Goal: Task Accomplishment & Management: Manage account settings

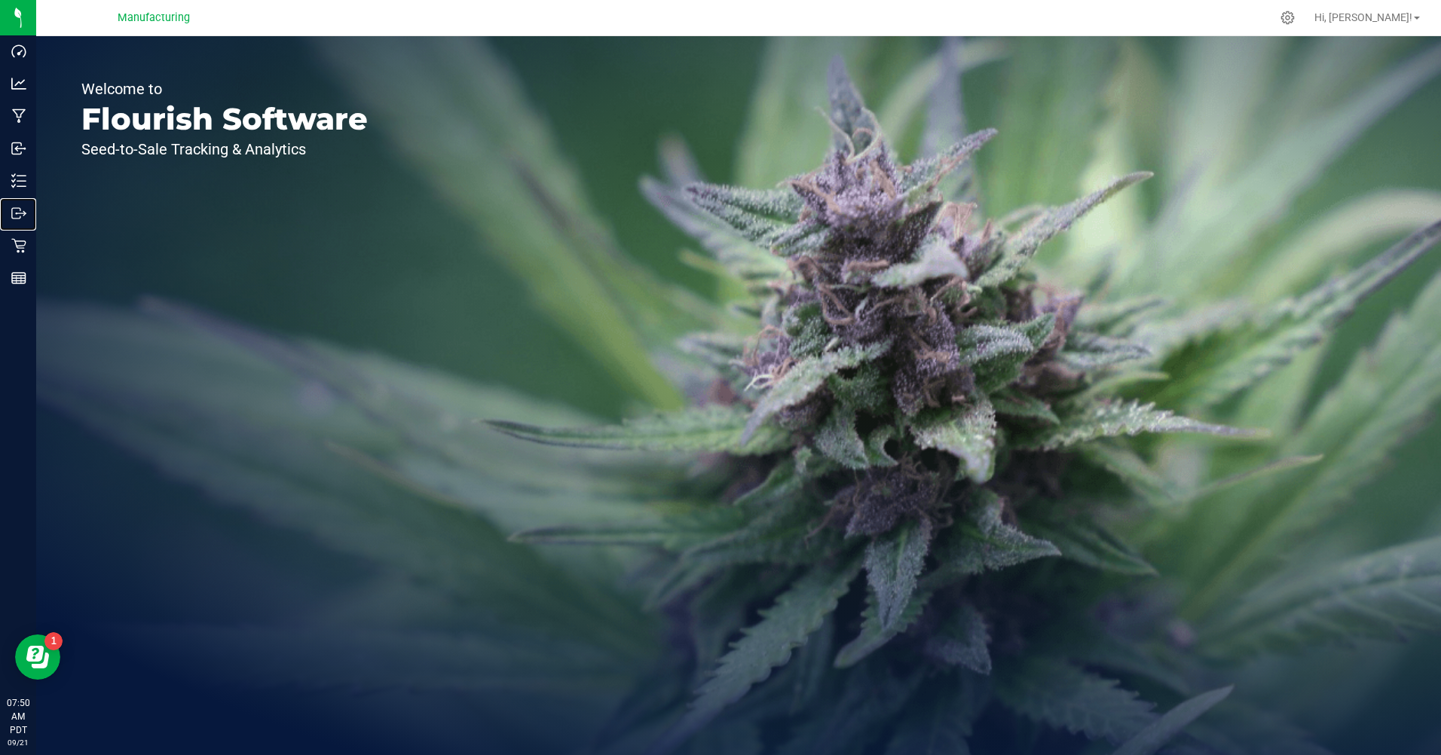
click at [0, 0] on p "Outbound" at bounding box center [0, 0] width 0 height 0
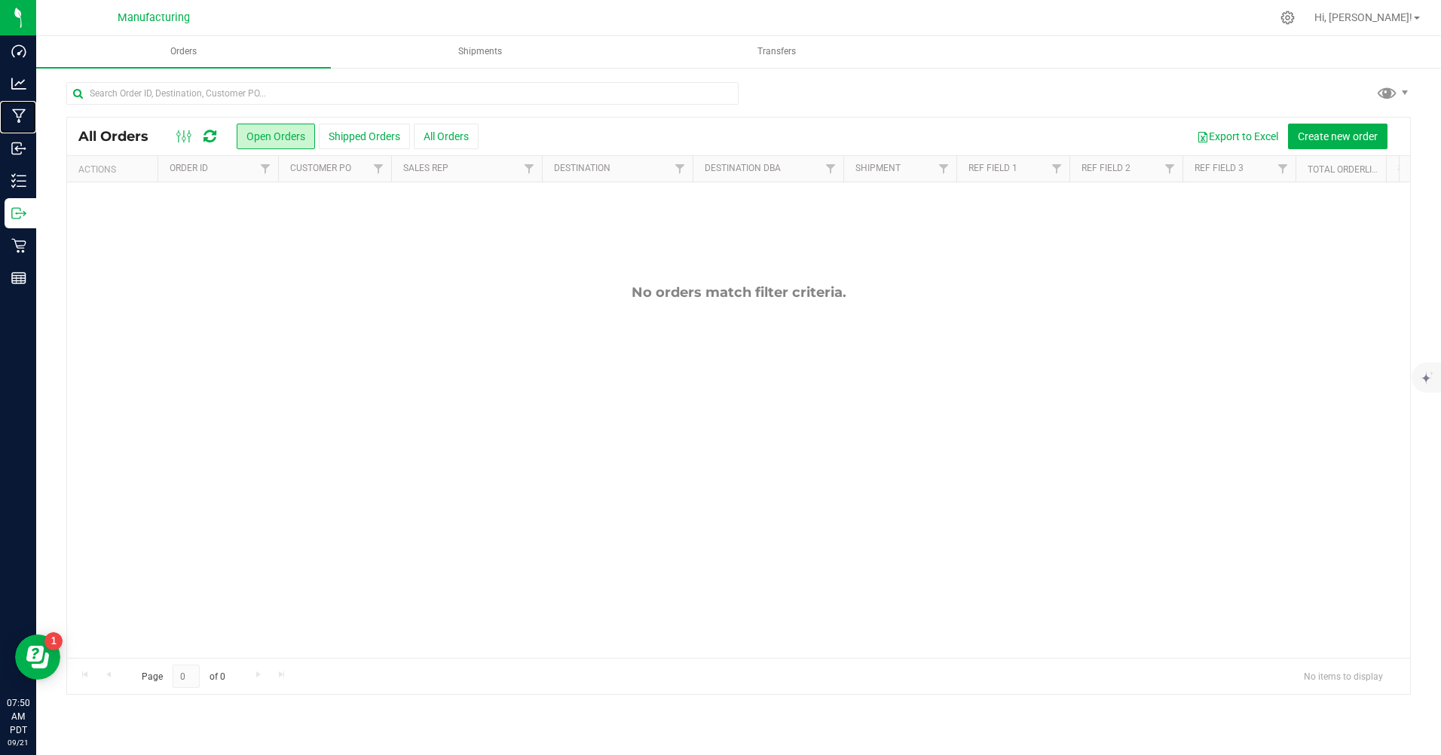
click at [0, 0] on p "Manufacturing" at bounding box center [0, 0] width 0 height 0
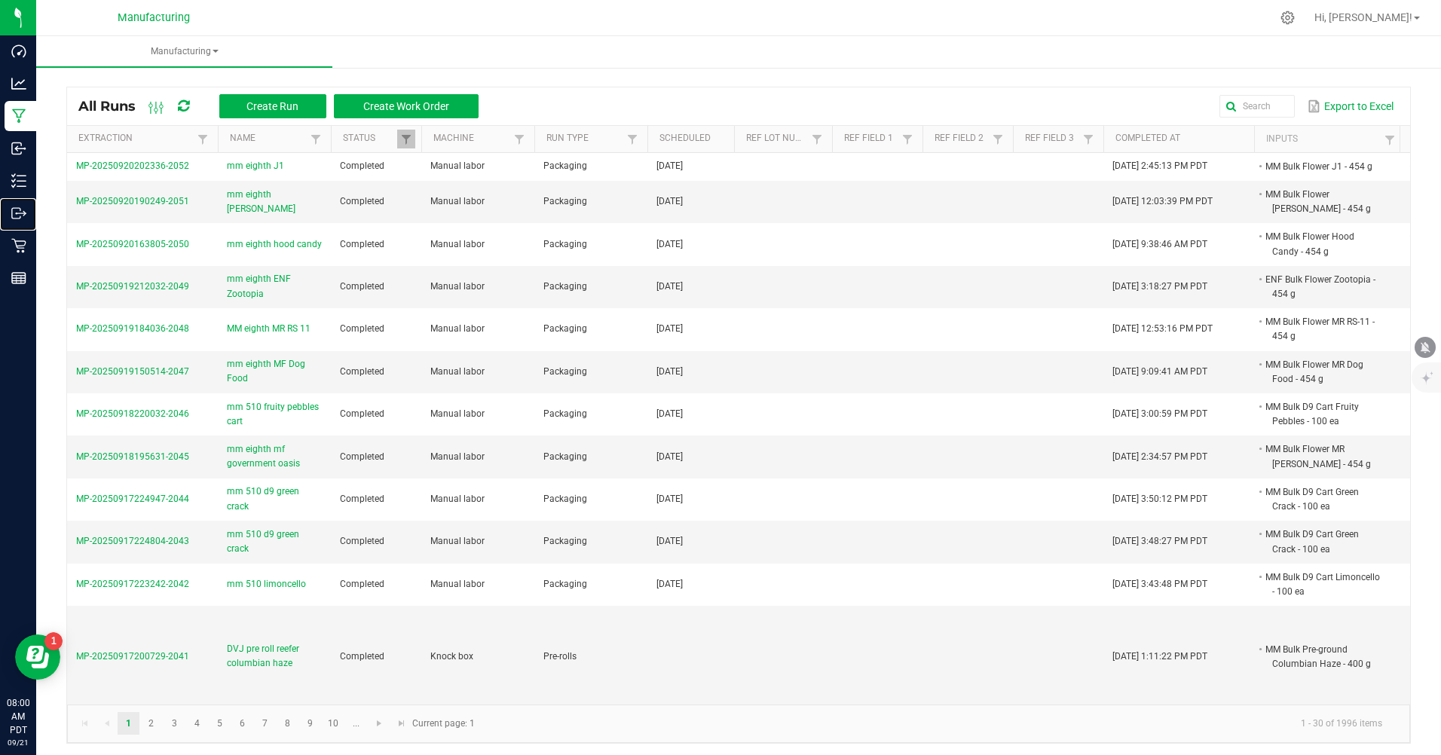
click at [0, 0] on p "Outbound" at bounding box center [0, 0] width 0 height 0
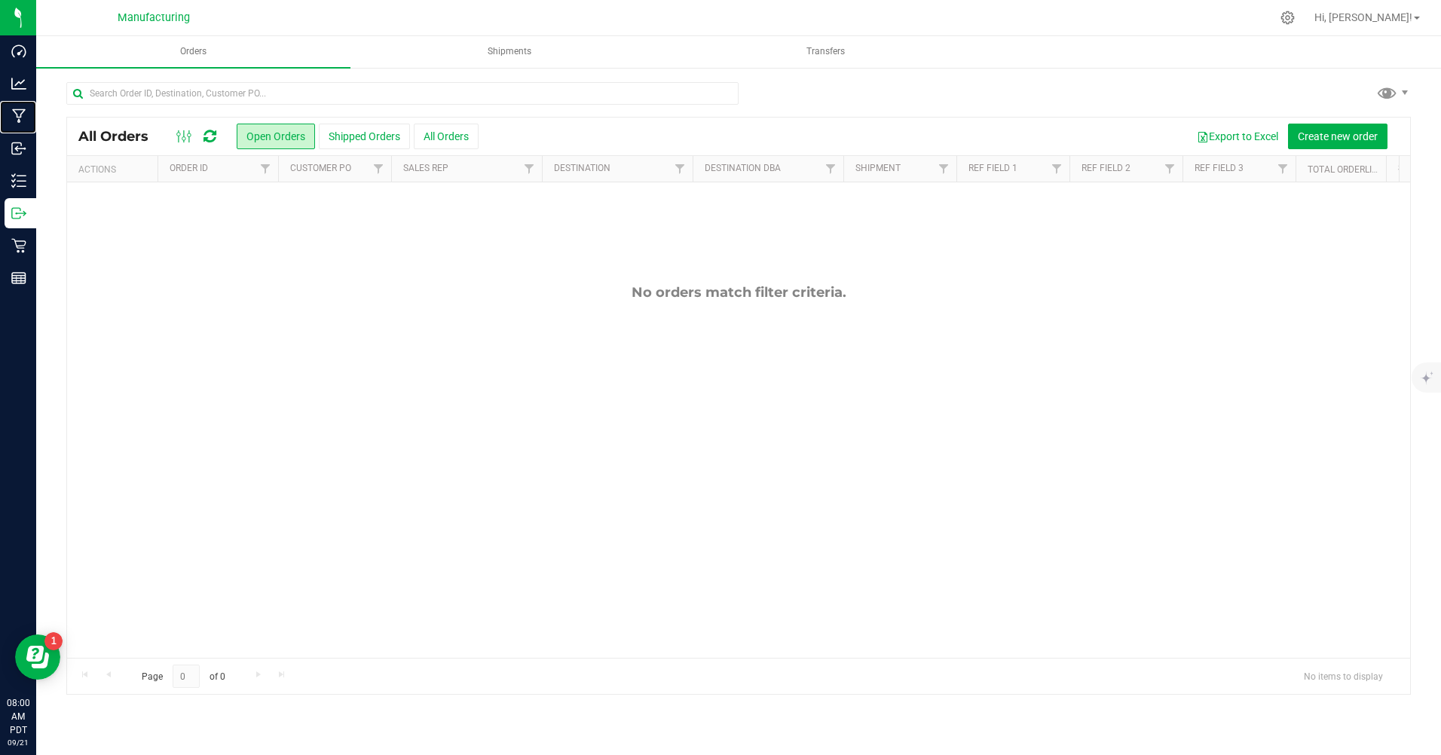
click at [0, 0] on p "Manufacturing" at bounding box center [0, 0] width 0 height 0
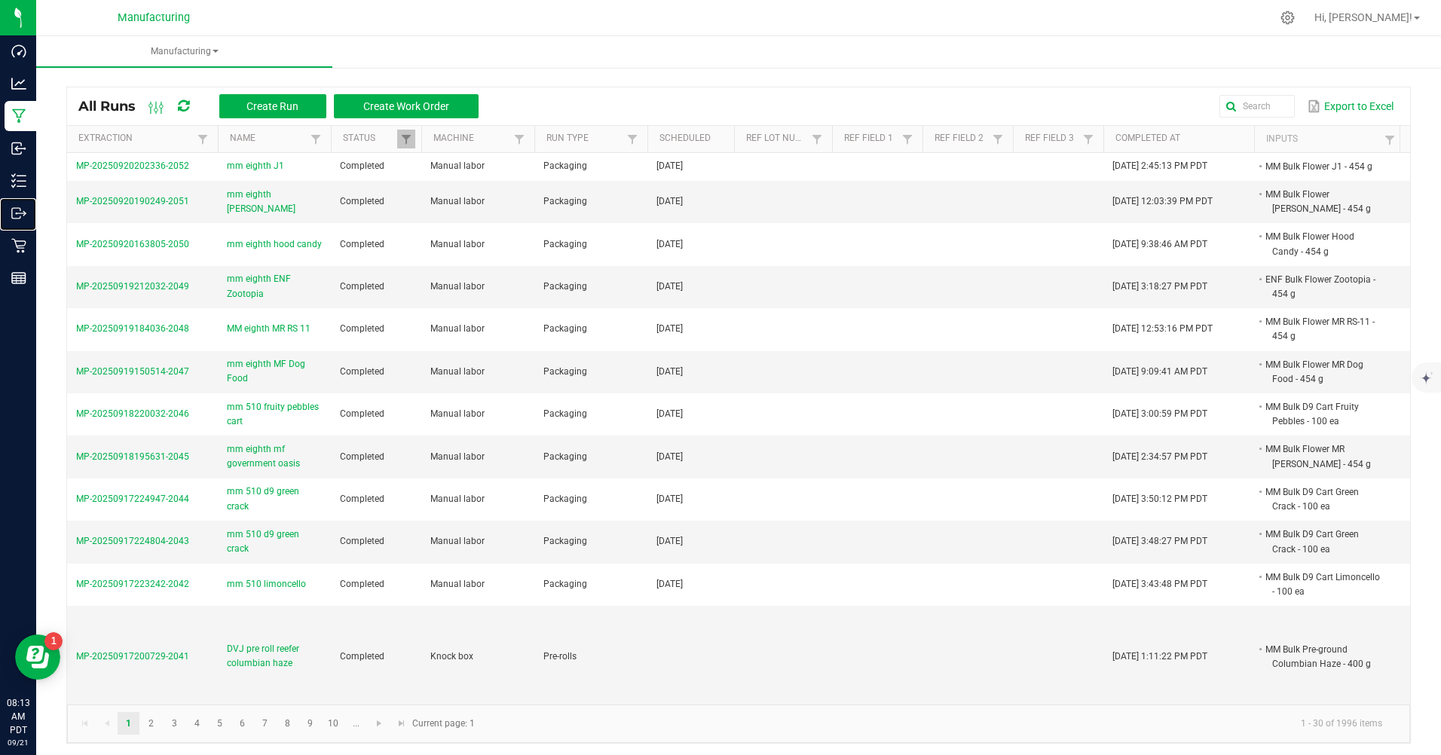
click at [0, 0] on p "Outbound" at bounding box center [0, 0] width 0 height 0
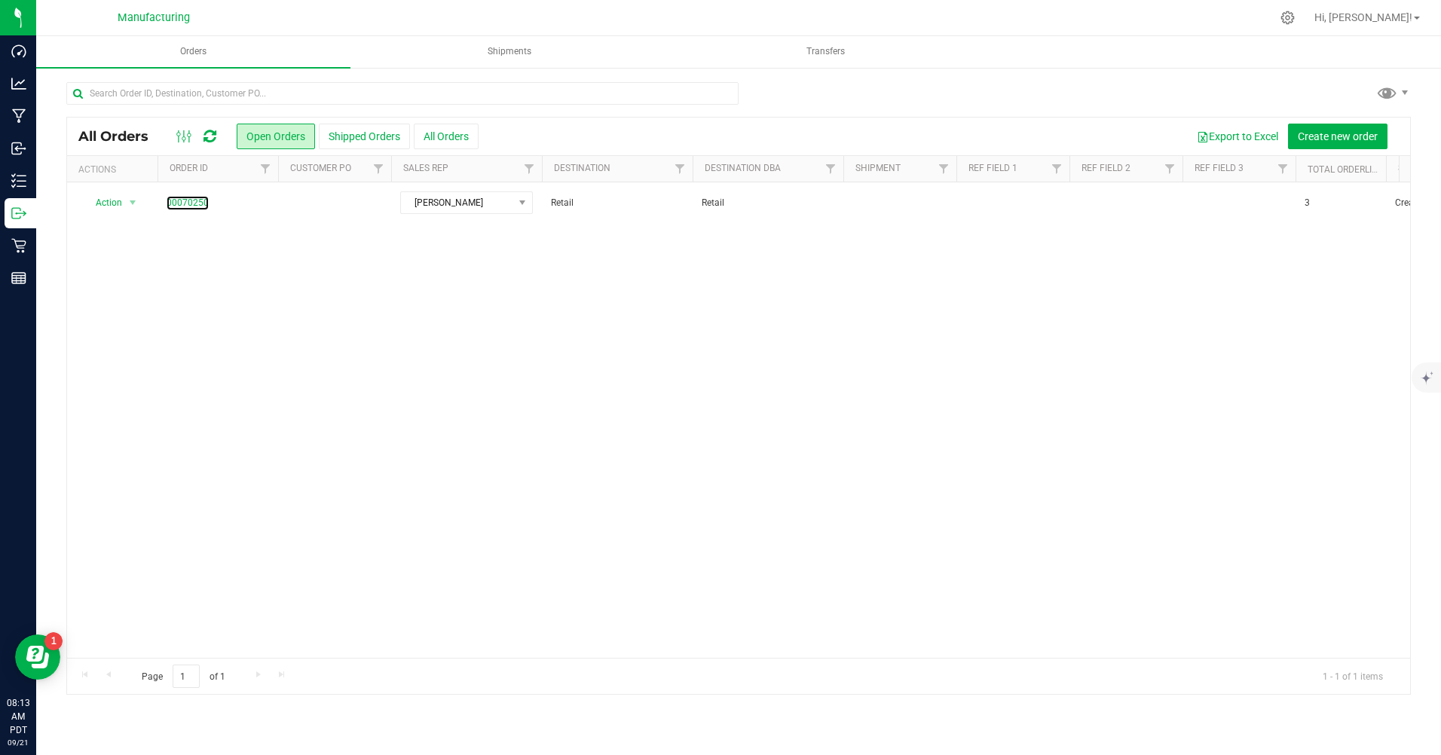
click at [200, 201] on link "00070250" at bounding box center [188, 203] width 42 height 14
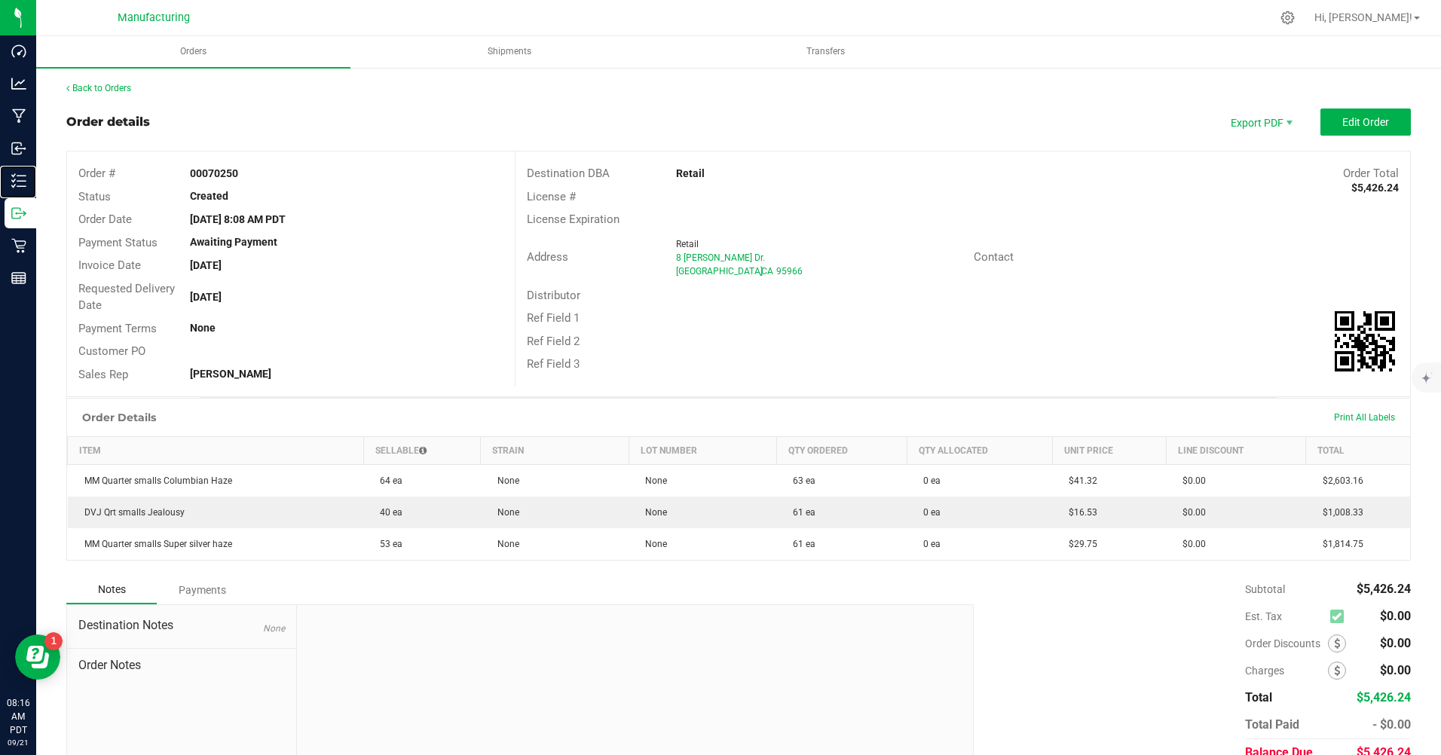
click at [0, 0] on p "Inventory" at bounding box center [0, 0] width 0 height 0
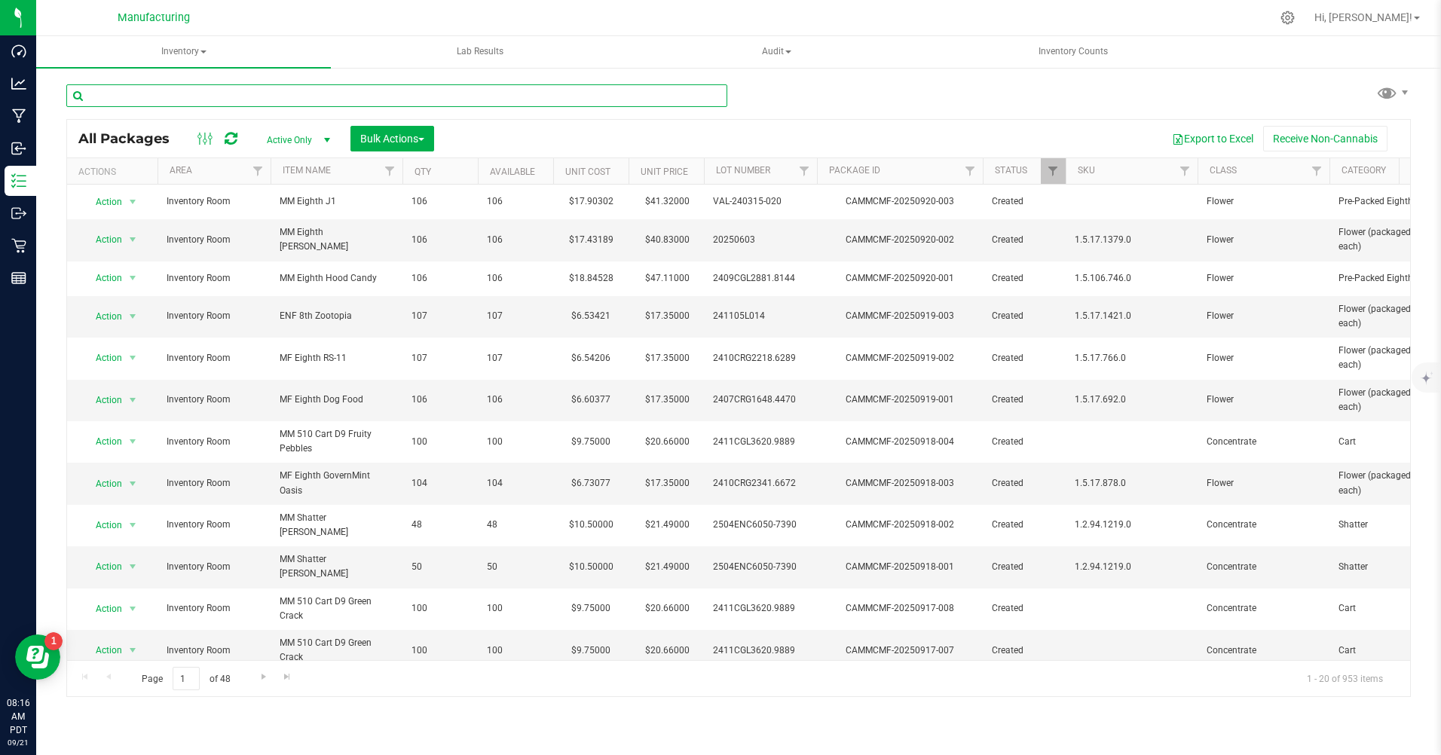
click at [155, 92] on input "text" at bounding box center [396, 95] width 661 height 23
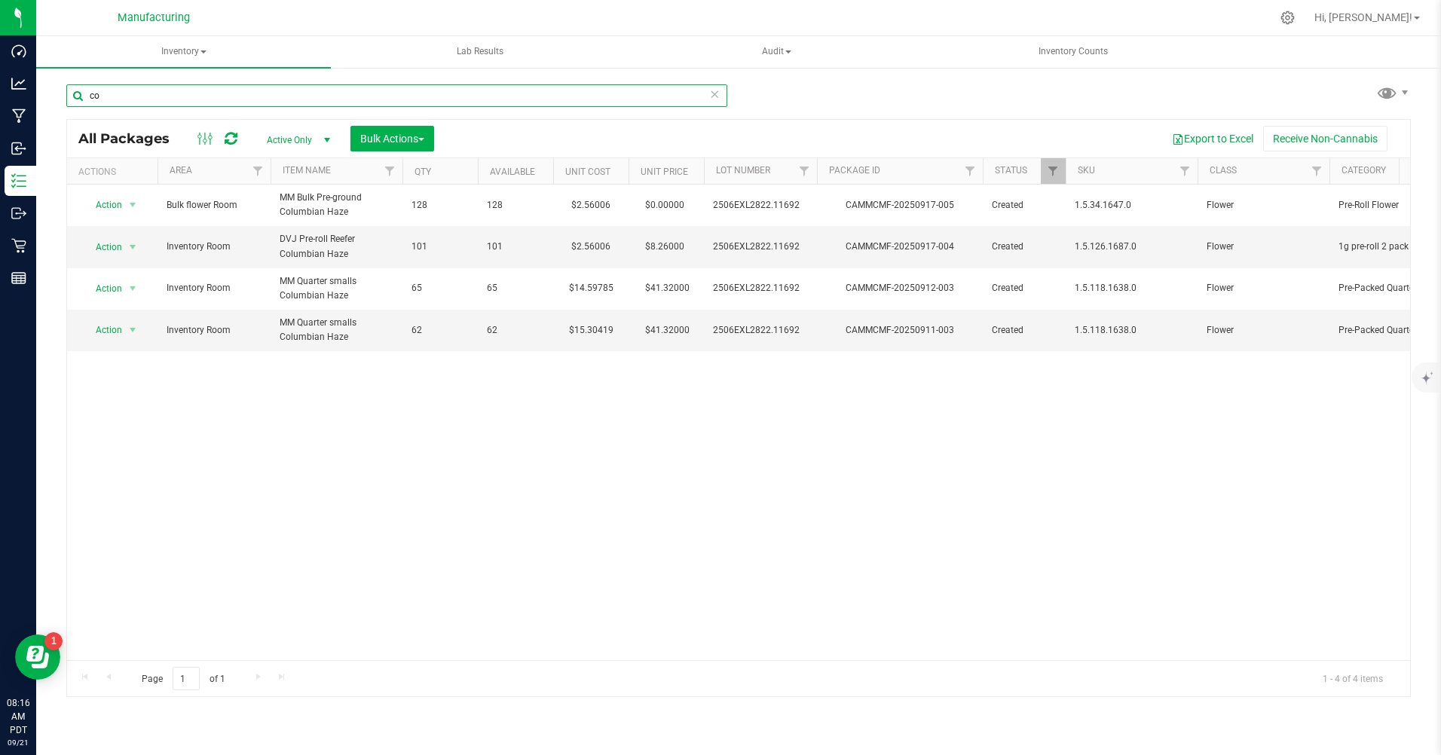
type input "c"
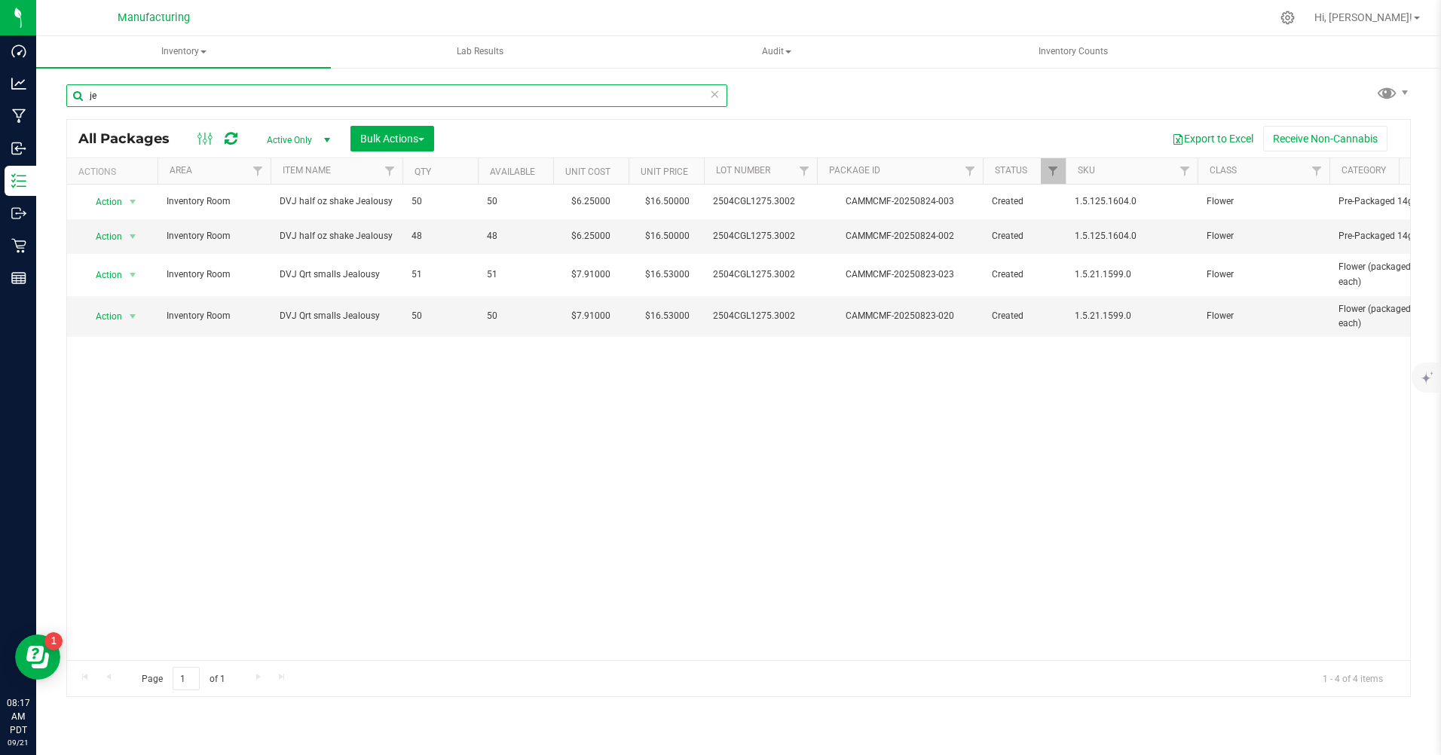
type input "j"
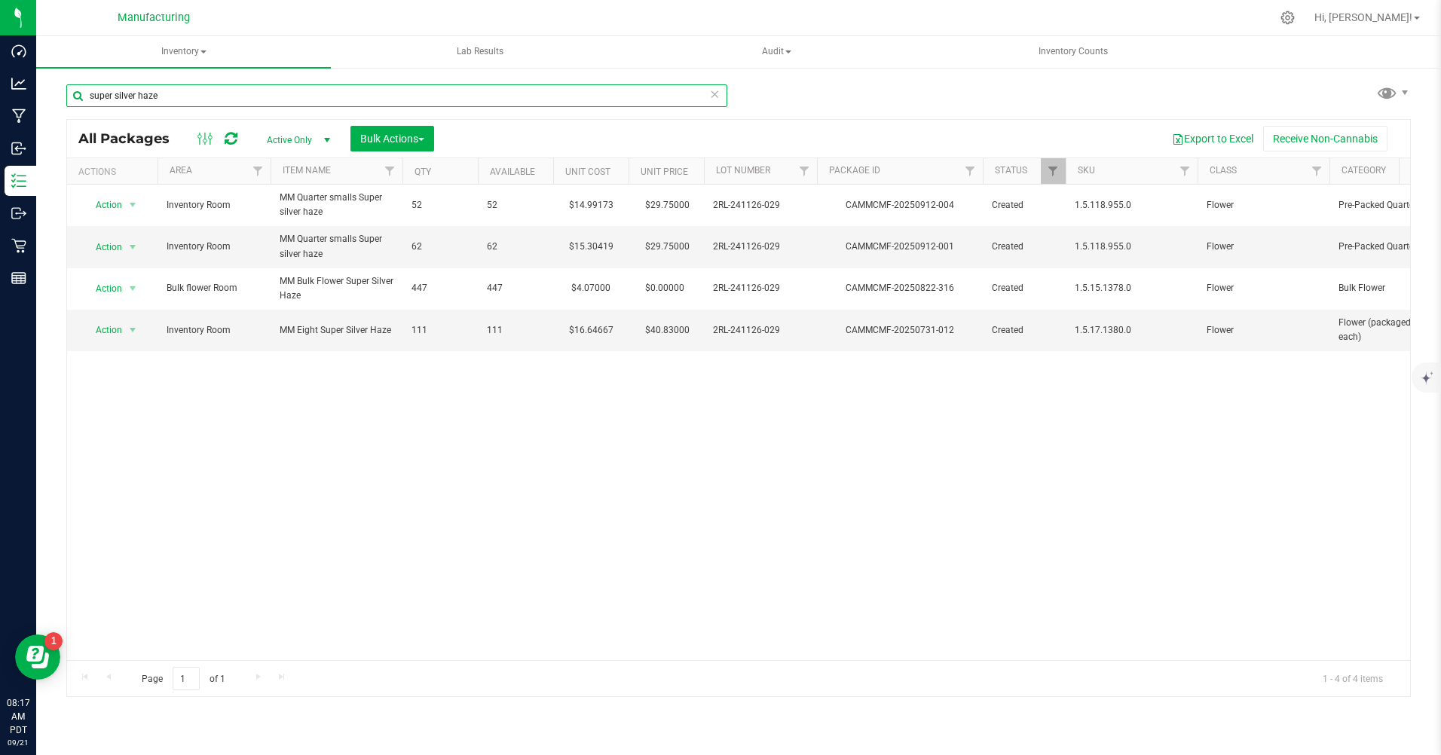
type input "super silver haze"
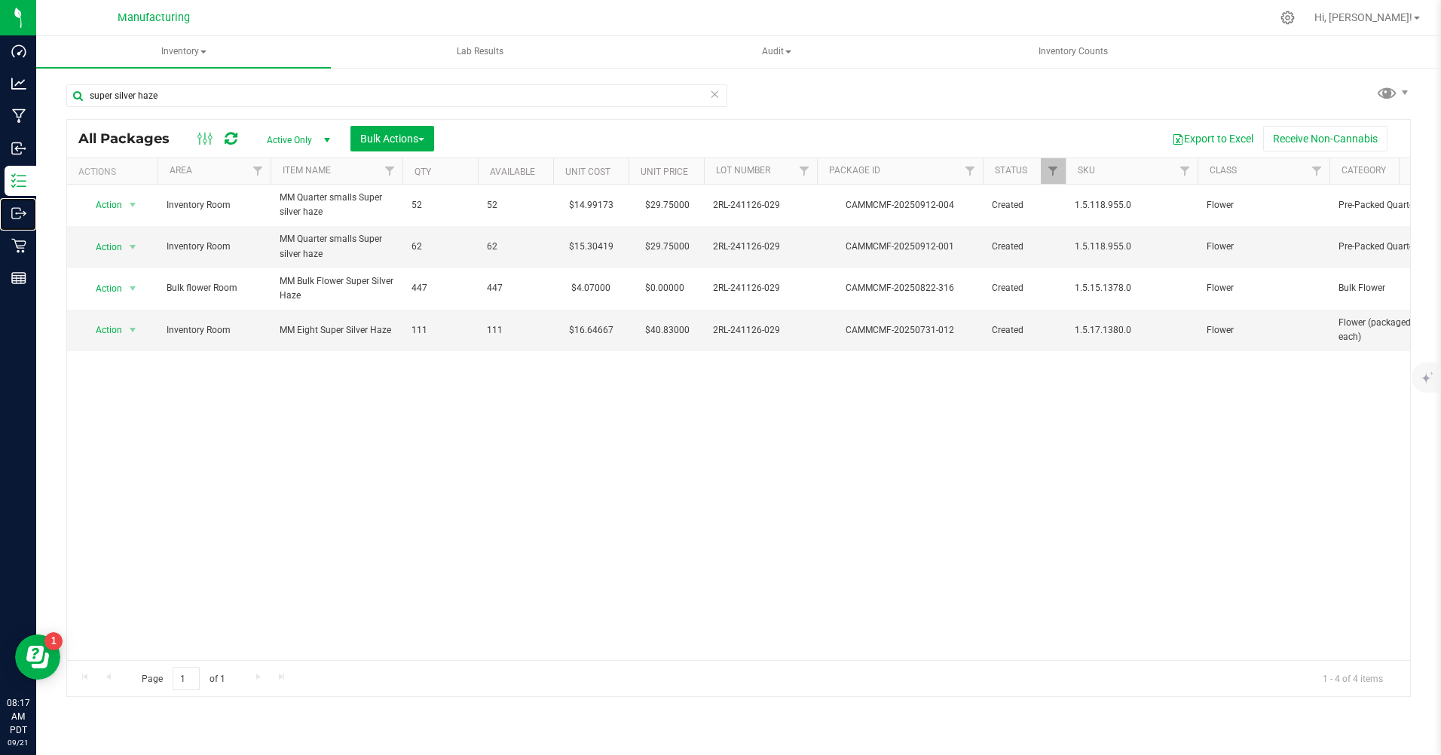
click at [0, 0] on p "Outbound" at bounding box center [0, 0] width 0 height 0
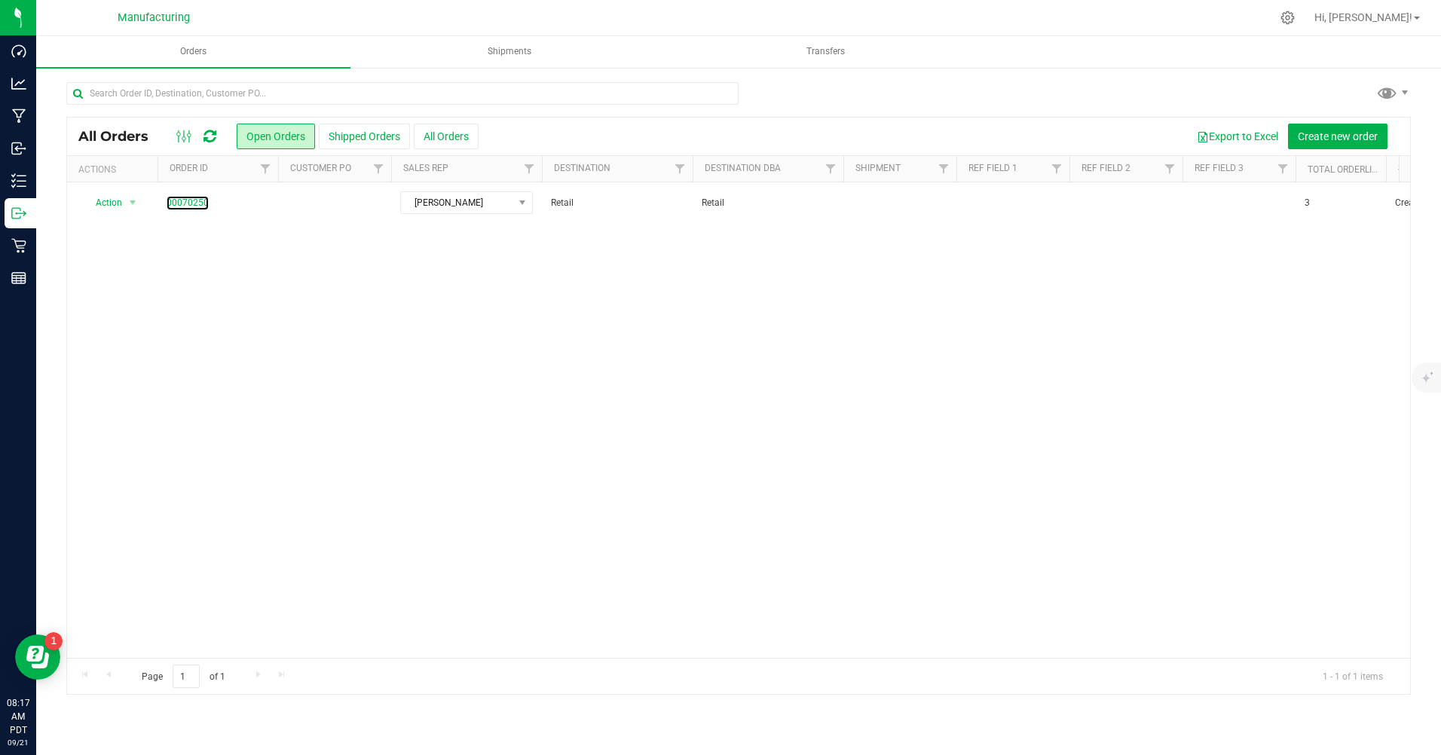
click at [203, 200] on link "00070250" at bounding box center [188, 203] width 42 height 14
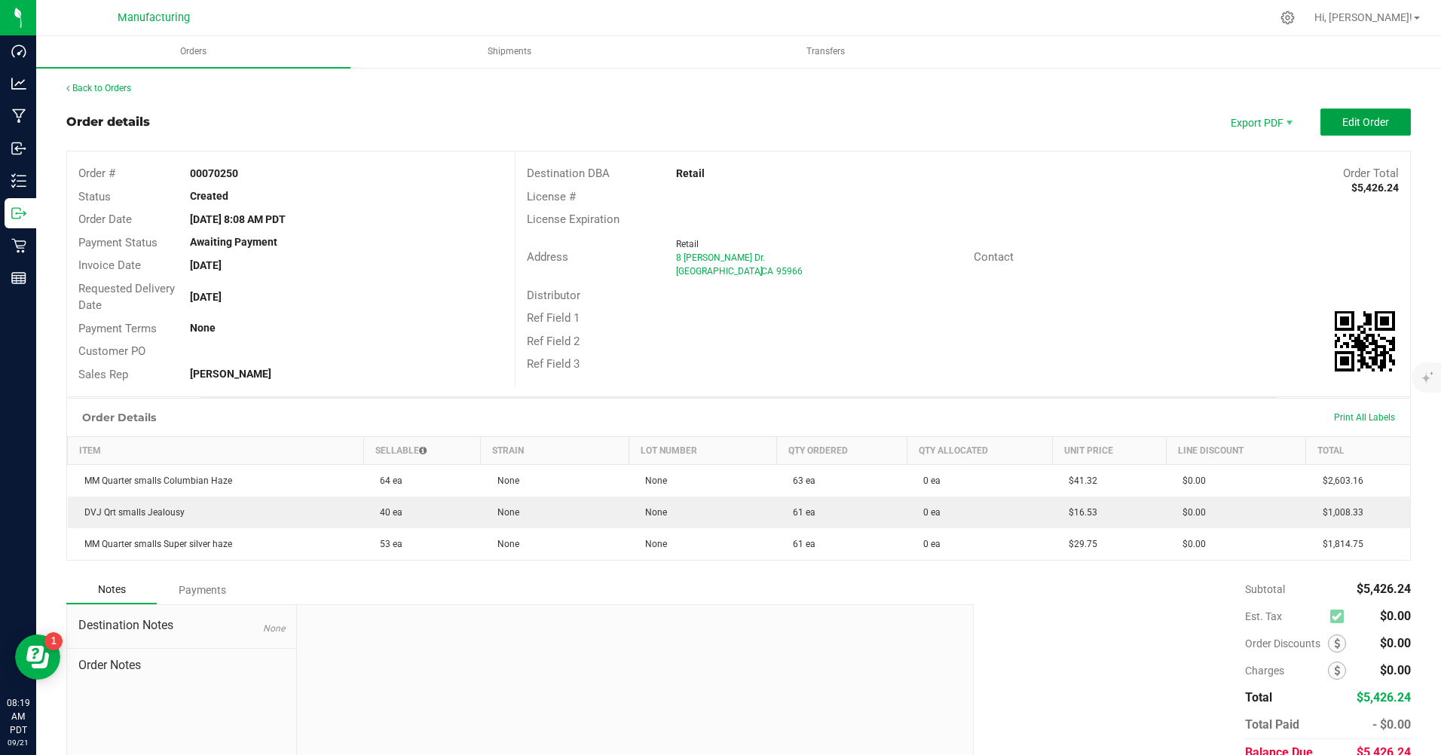
click at [1357, 122] on span "Edit Order" at bounding box center [1365, 122] width 47 height 12
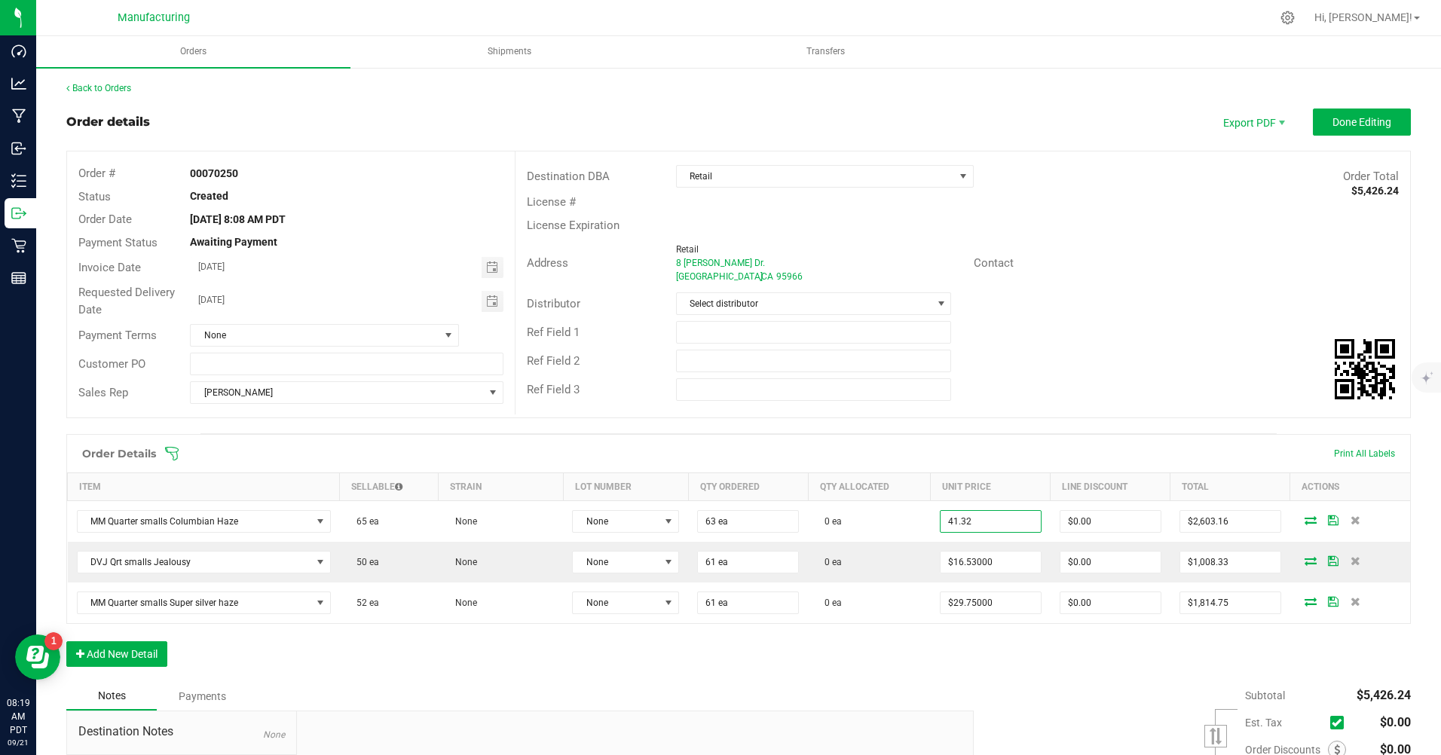
click at [968, 521] on input "41.32" at bounding box center [991, 521] width 100 height 21
type input "$15.30000"
type input "$963.90"
click at [968, 565] on input "16.53" at bounding box center [991, 562] width 100 height 21
type input "$7.91000"
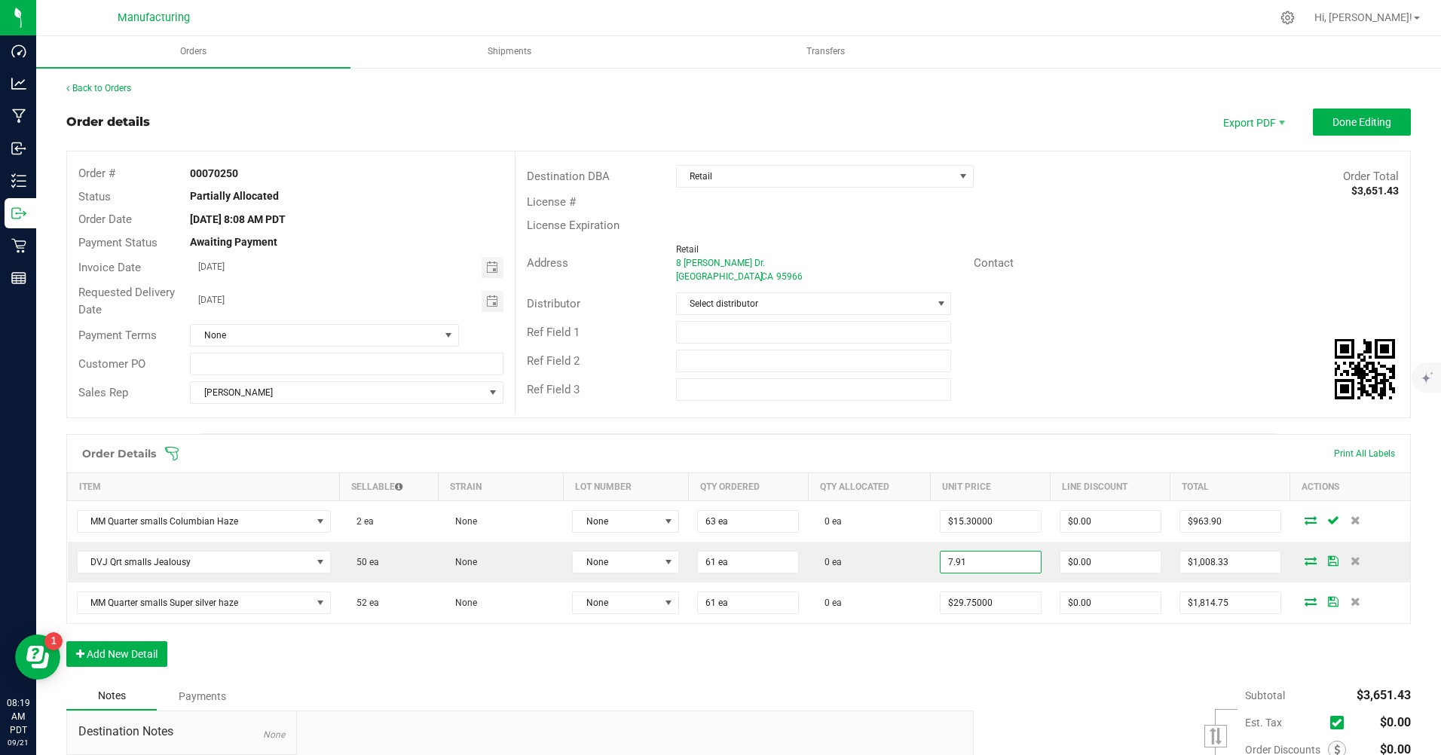
type input "$482.51"
click at [969, 601] on input "29.75" at bounding box center [991, 602] width 100 height 21
type input "$15.30000"
type input "$933.30"
click at [988, 660] on div "Order Details Print All Labels Item Sellable Strain Lot Number Qty Ordered Qty …" at bounding box center [738, 558] width 1345 height 248
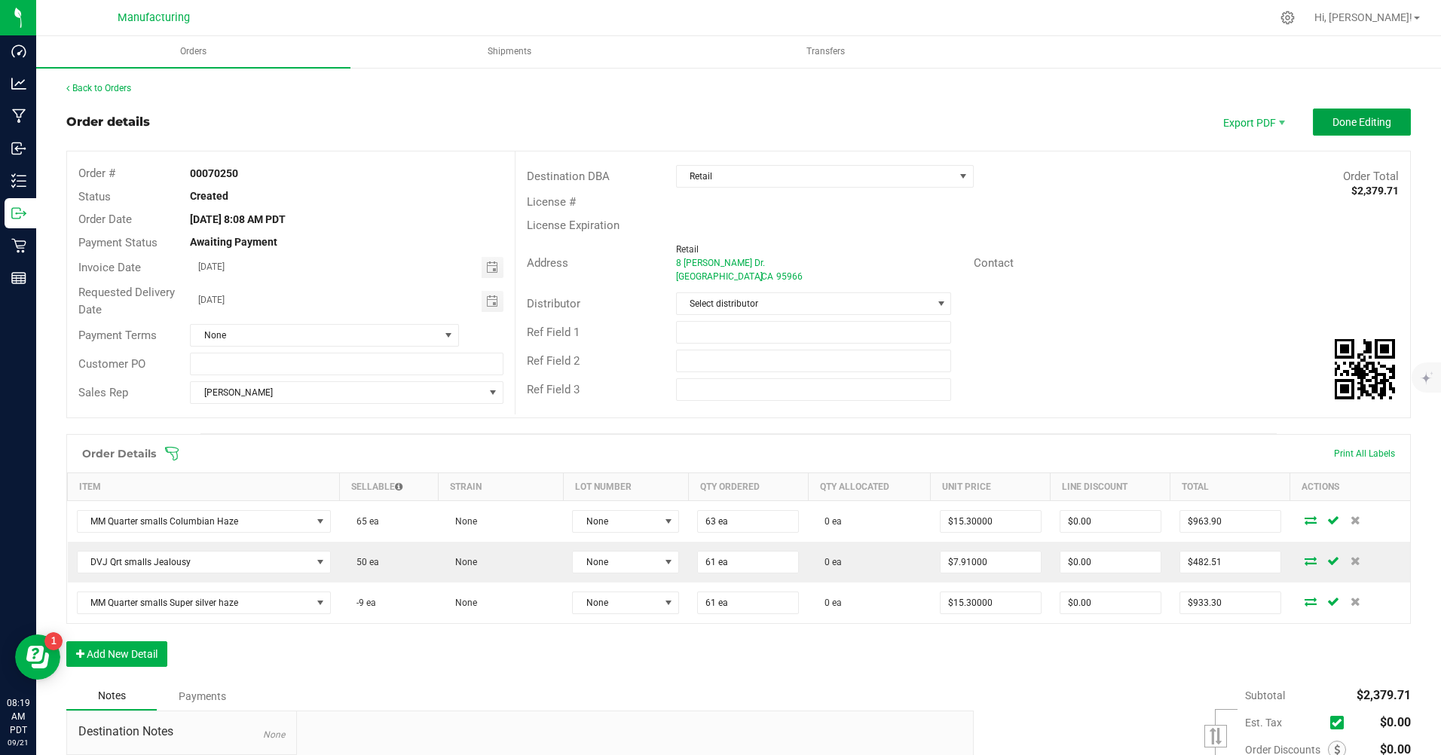
click at [1333, 117] on span "Done Editing" at bounding box center [1361, 122] width 59 height 12
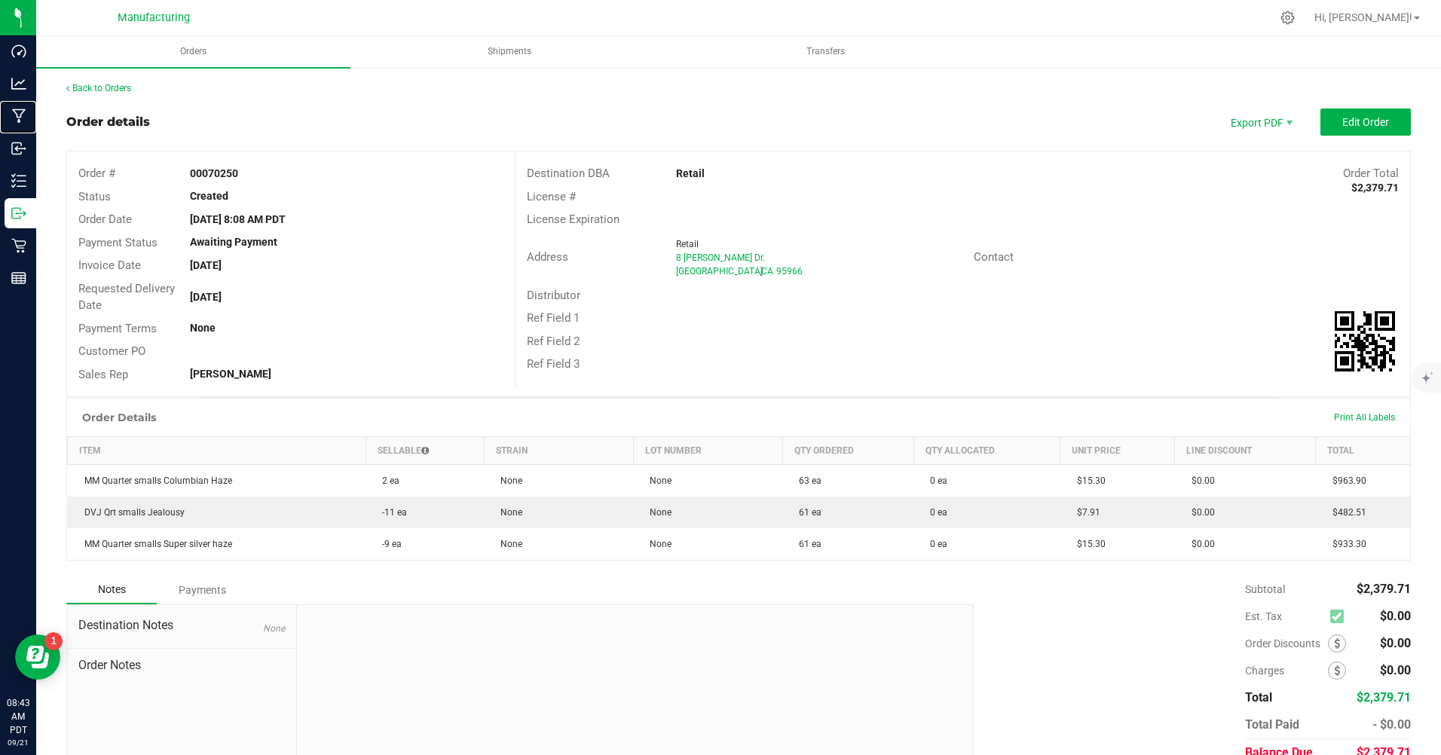
click at [0, 0] on p "Manufacturing" at bounding box center [0, 0] width 0 height 0
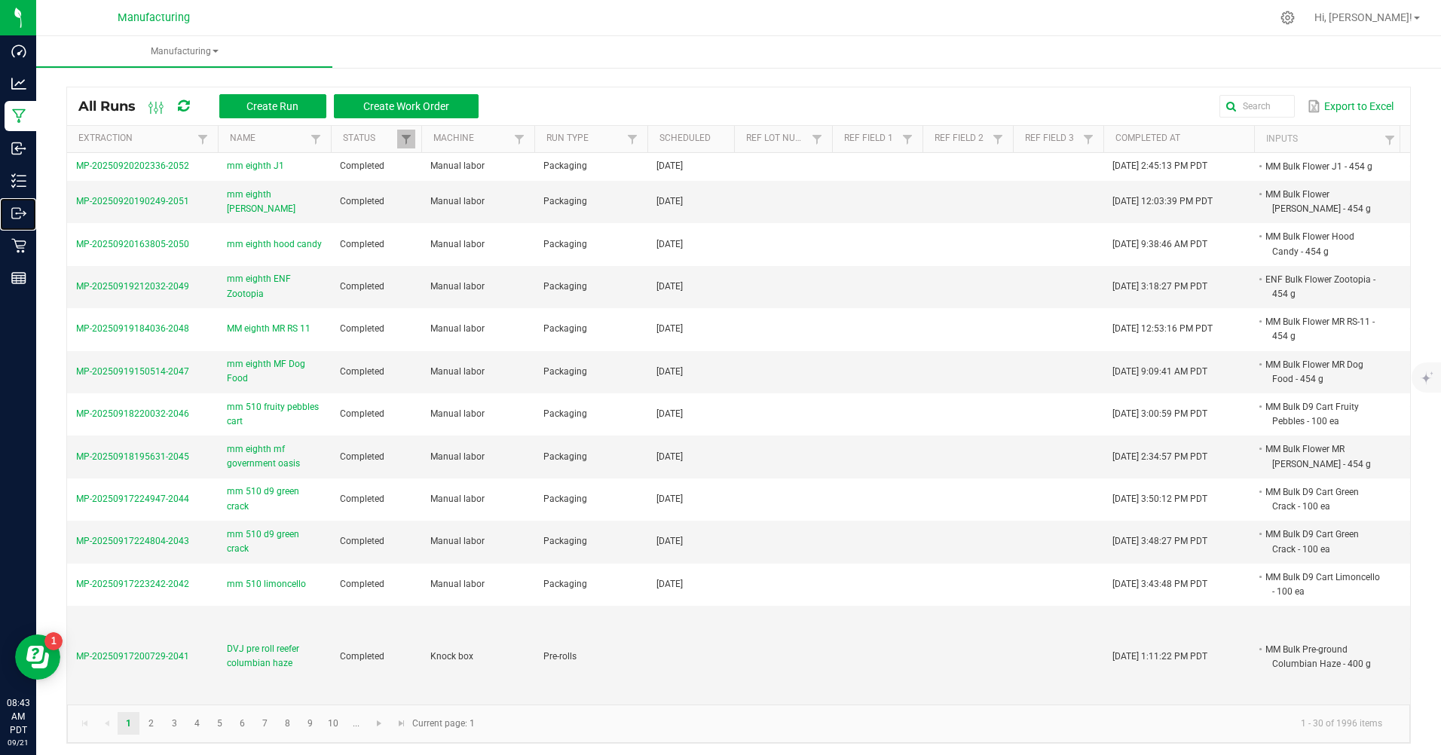
click at [0, 0] on p "Outbound" at bounding box center [0, 0] width 0 height 0
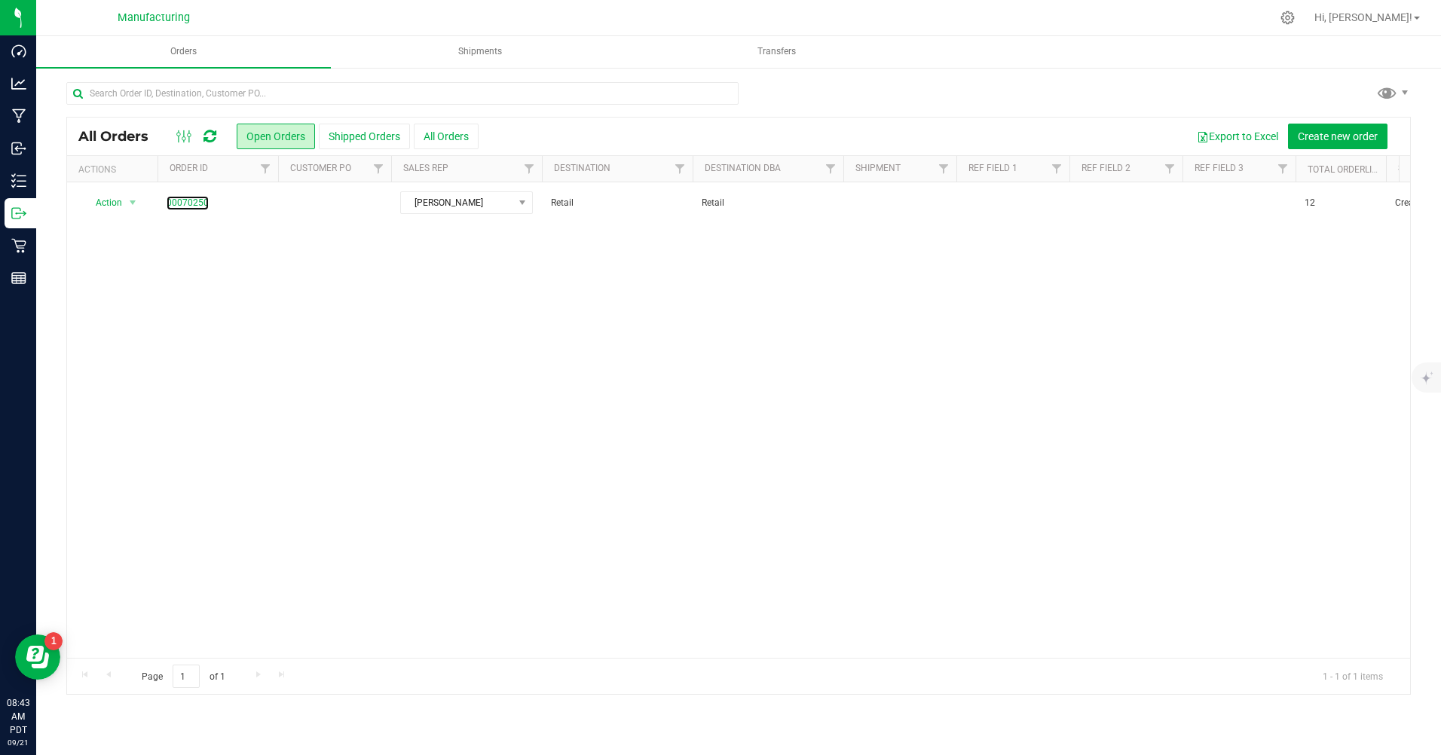
click at [193, 202] on link "00070250" at bounding box center [188, 203] width 42 height 14
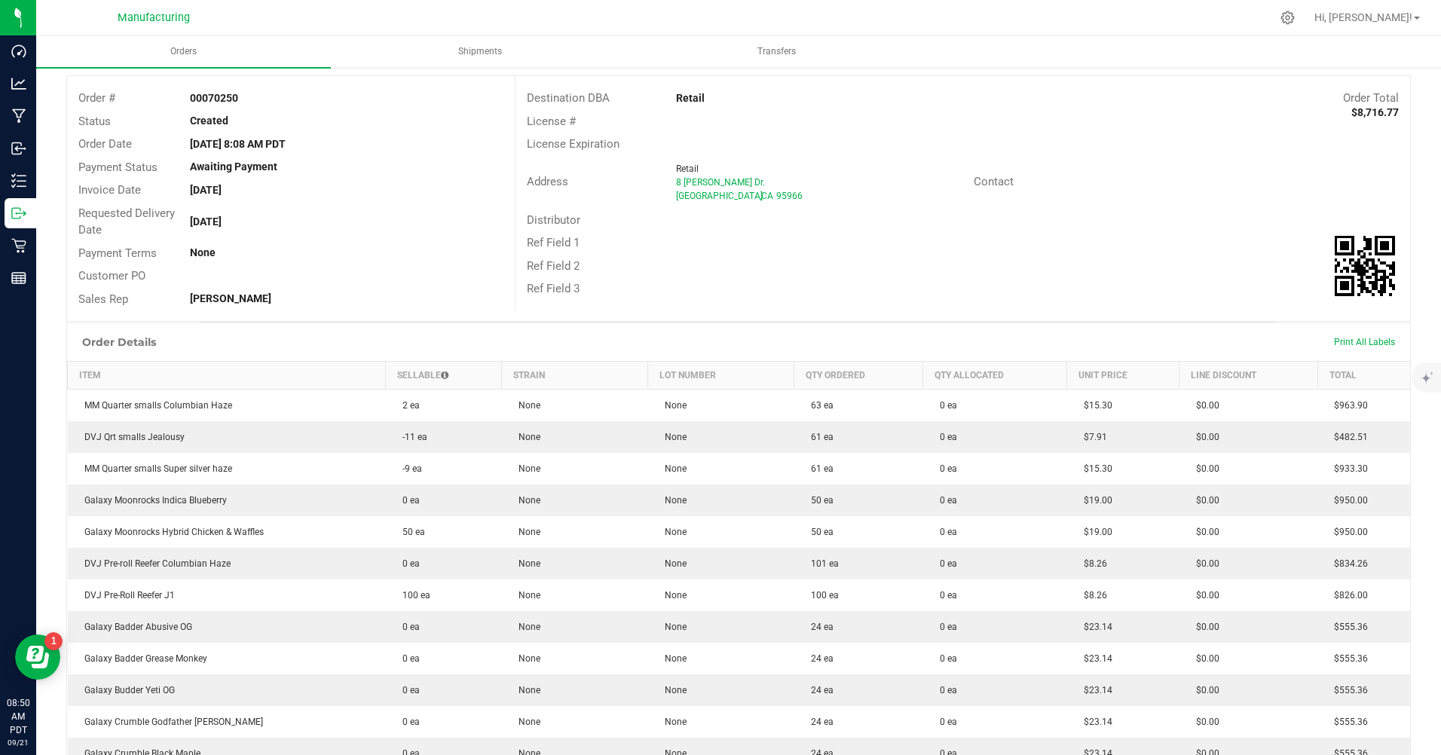
scroll to position [151, 0]
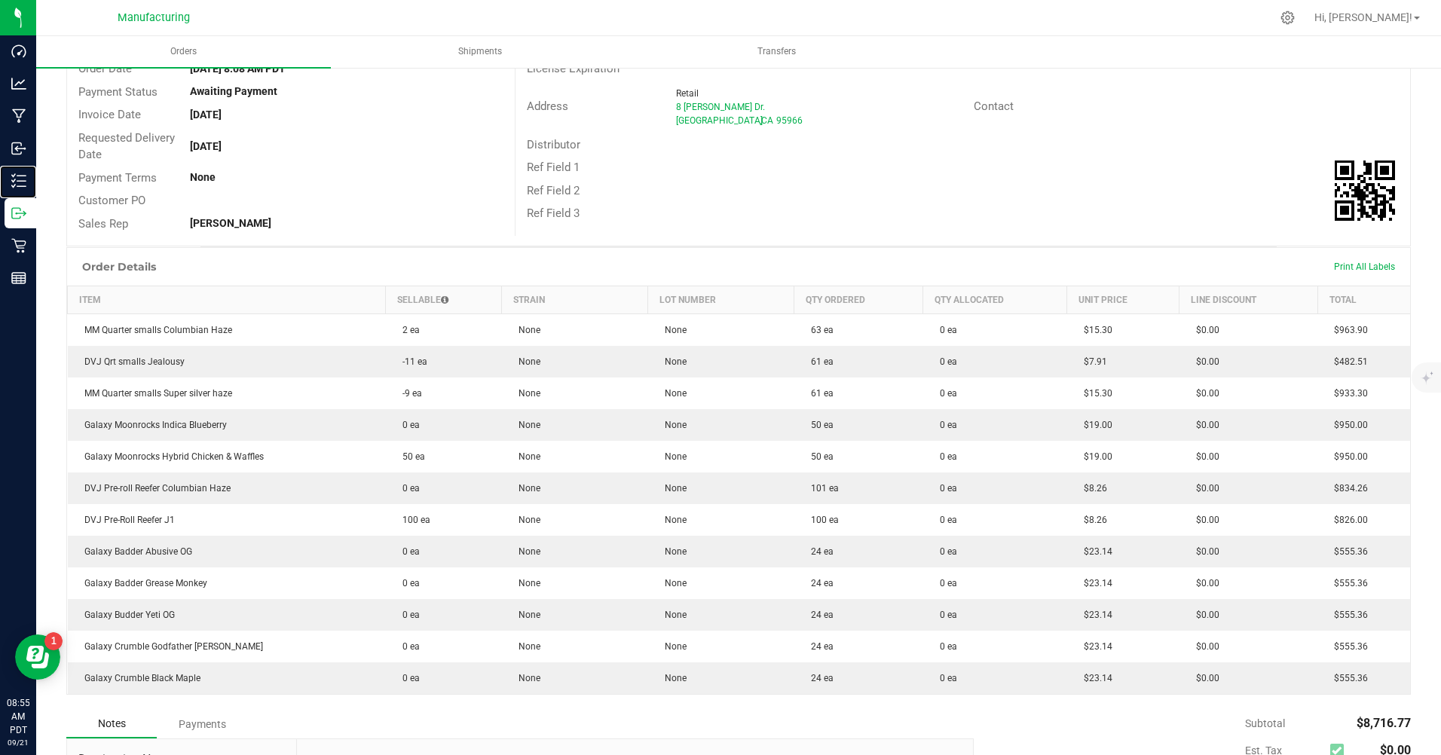
click at [0, 0] on p "Inventory" at bounding box center [0, 0] width 0 height 0
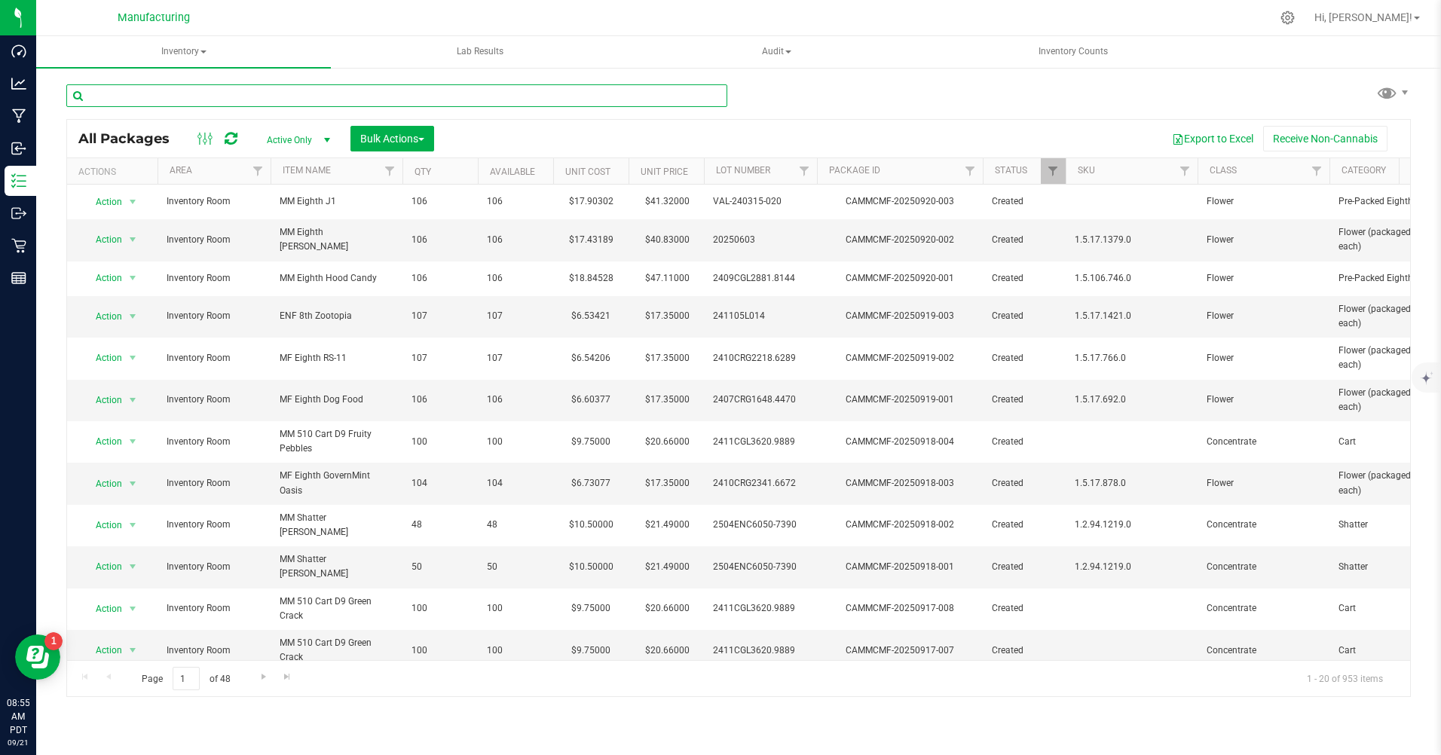
click at [148, 100] on input "text" at bounding box center [396, 95] width 661 height 23
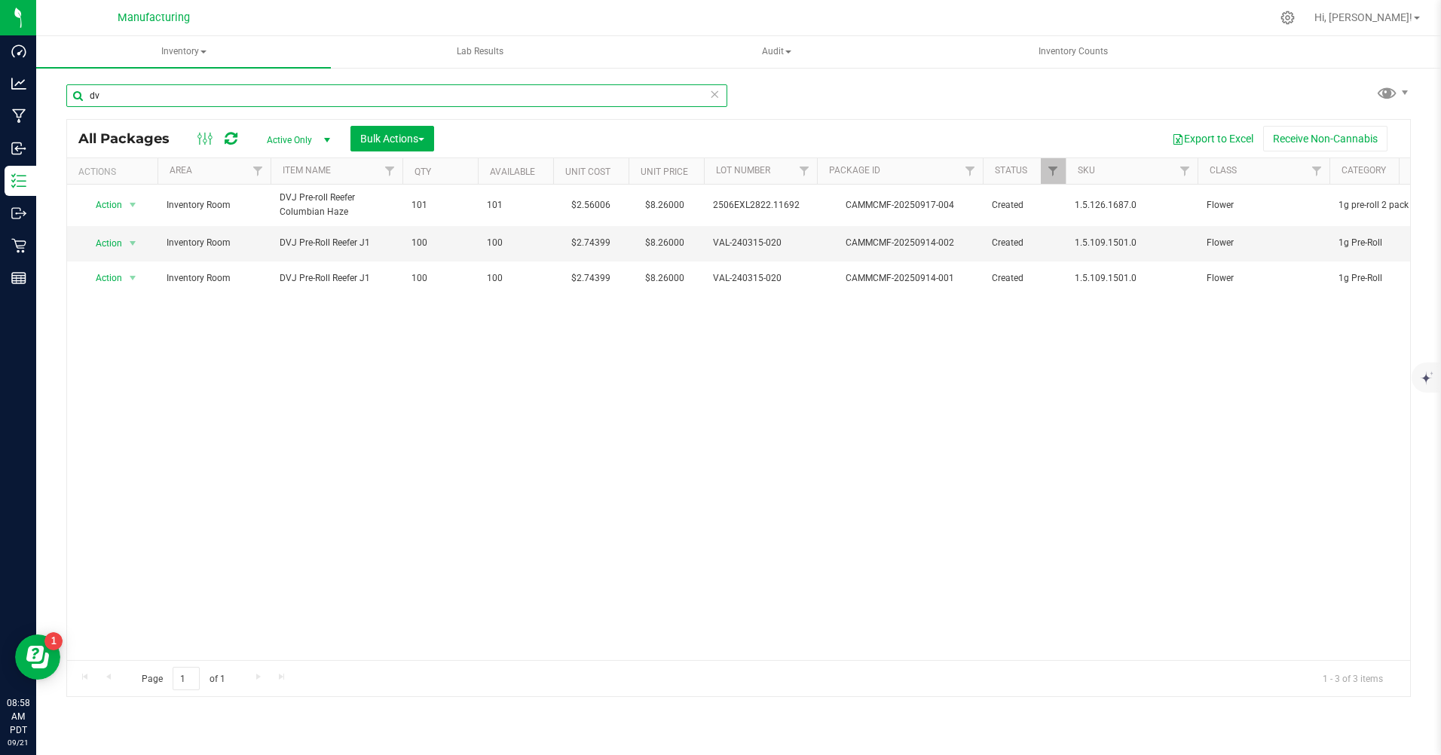
type input "d"
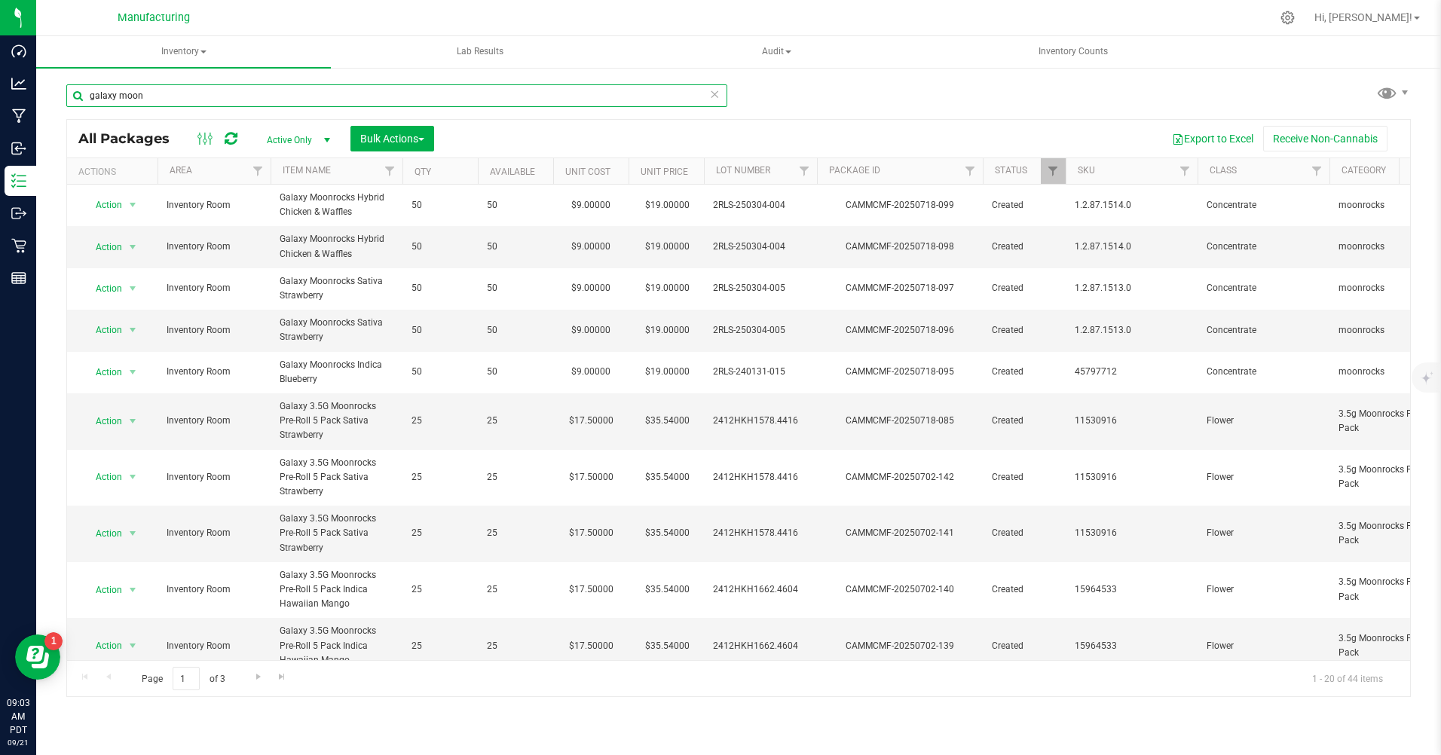
click at [146, 90] on input "galaxy moon" at bounding box center [396, 95] width 661 height 23
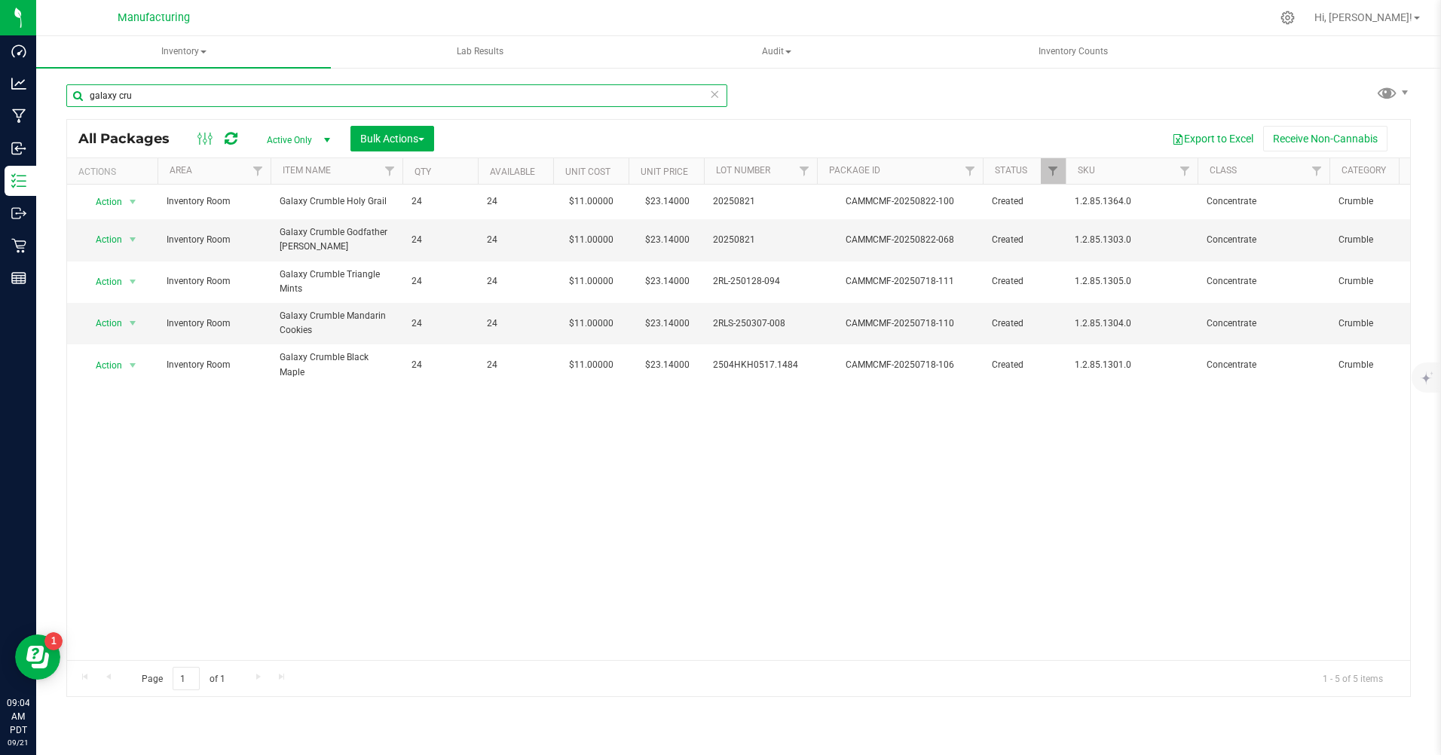
type input "galaxy cru"
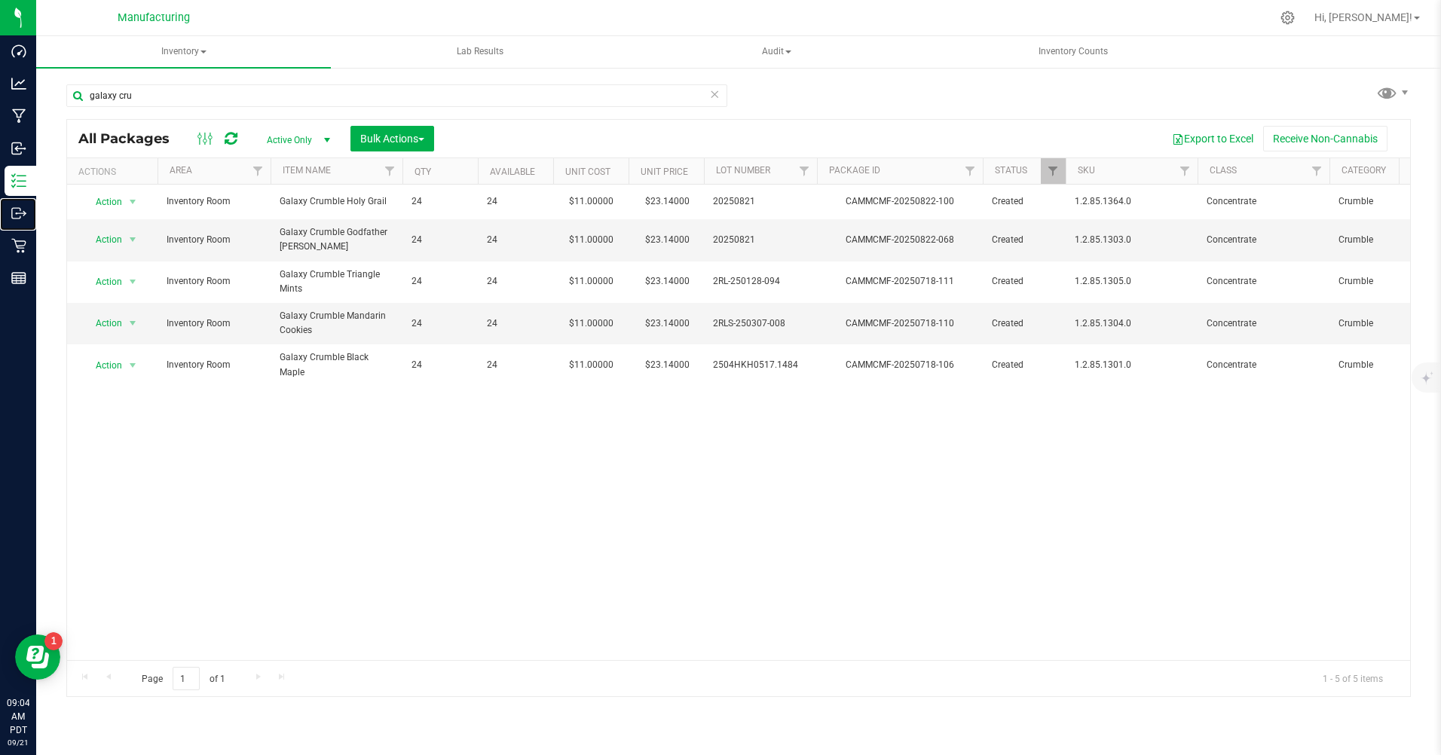
click at [0, 0] on p "Outbound" at bounding box center [0, 0] width 0 height 0
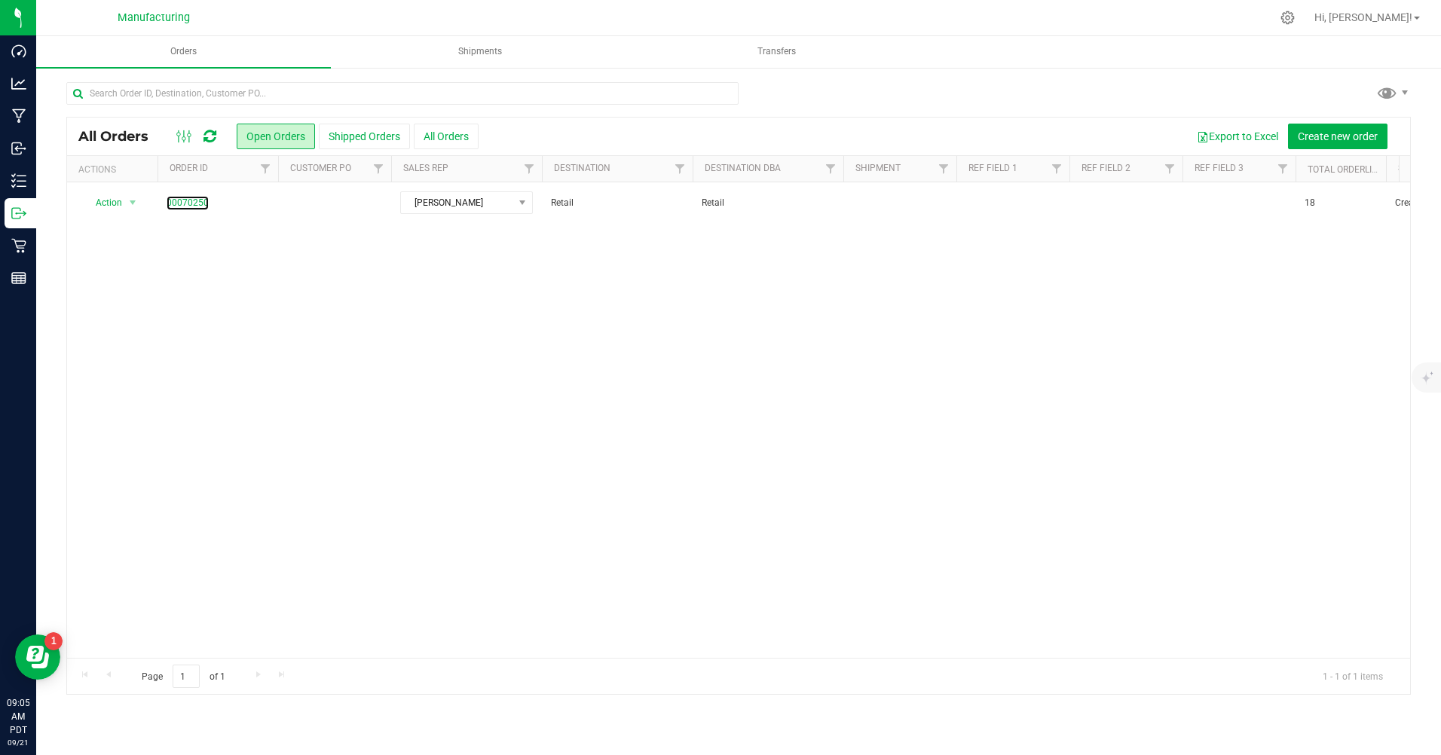
click at [203, 199] on link "00070250" at bounding box center [188, 203] width 42 height 14
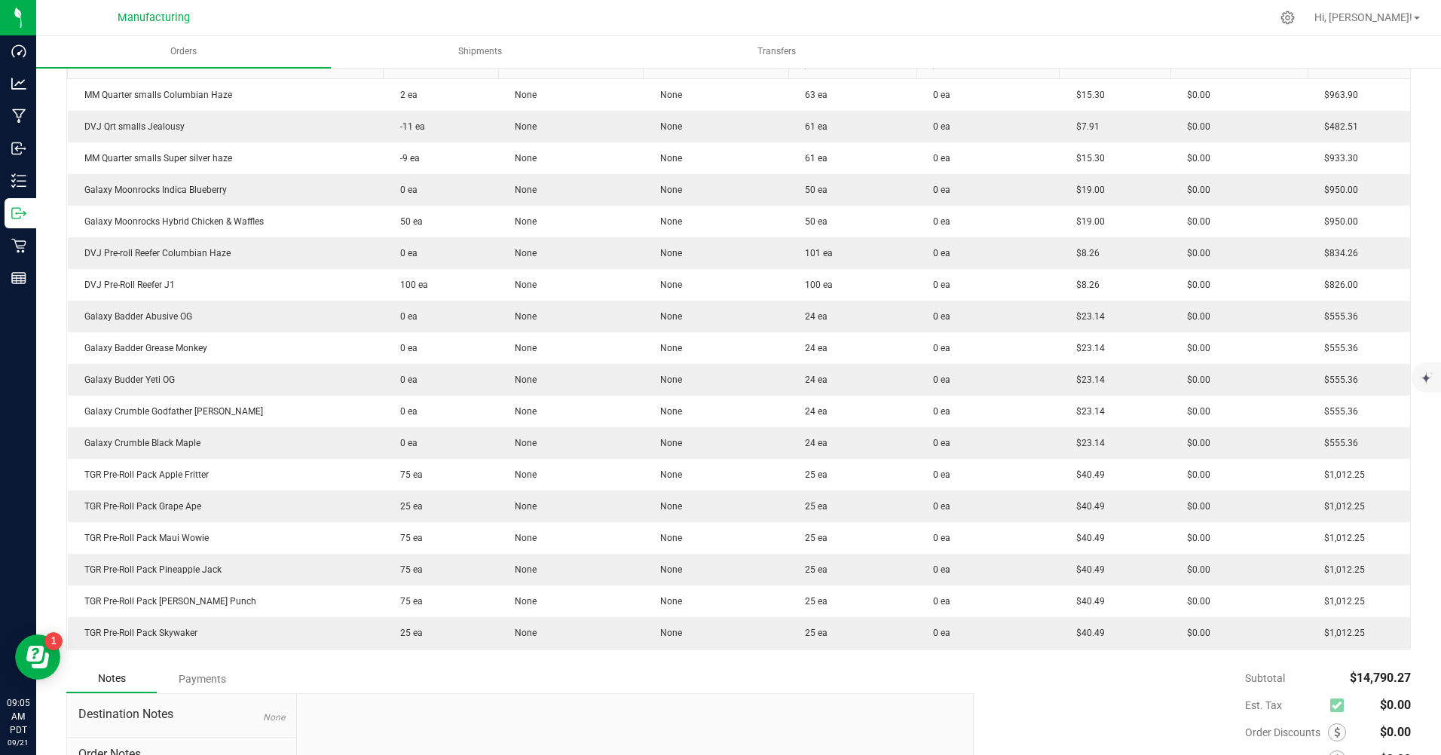
scroll to position [452, 0]
